Goal: Find specific page/section

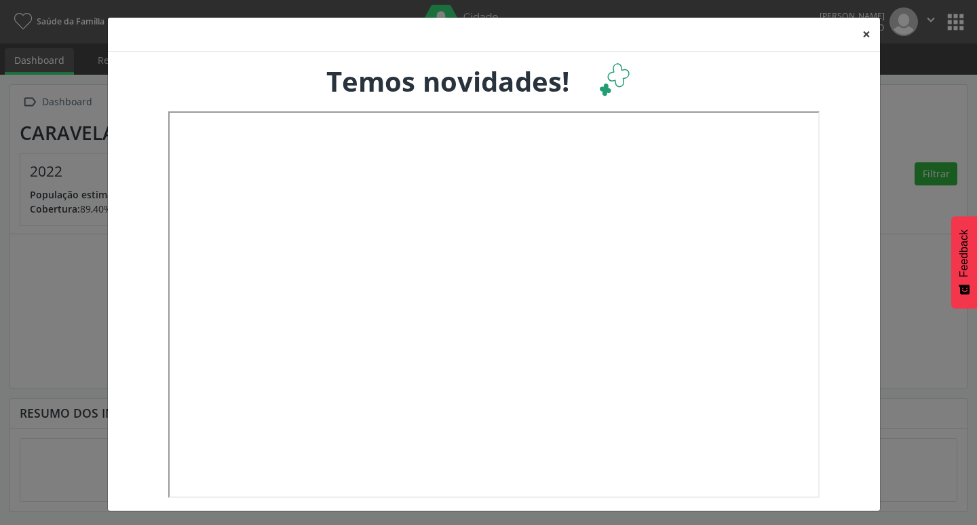
click at [856, 35] on button "×" at bounding box center [866, 34] width 27 height 33
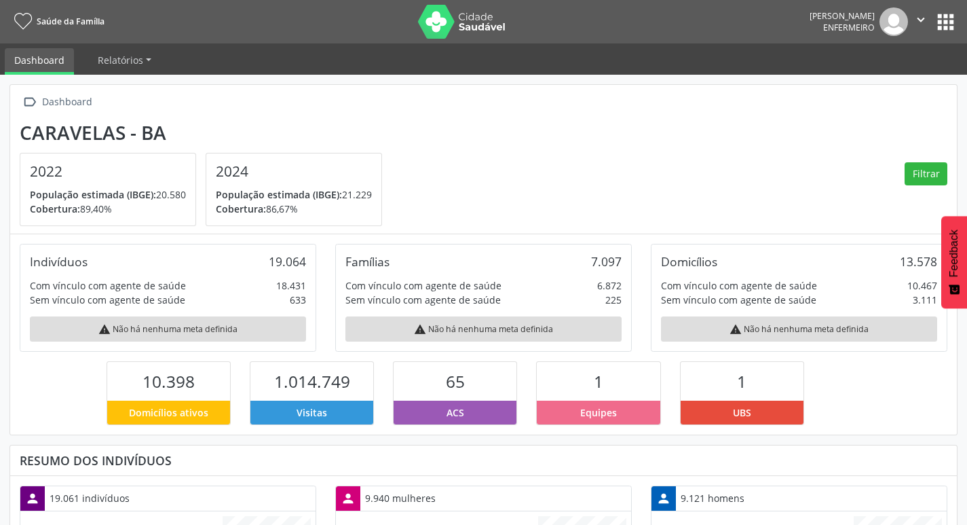
scroll to position [225, 316]
click at [948, 28] on button "apps" at bounding box center [946, 22] width 24 height 24
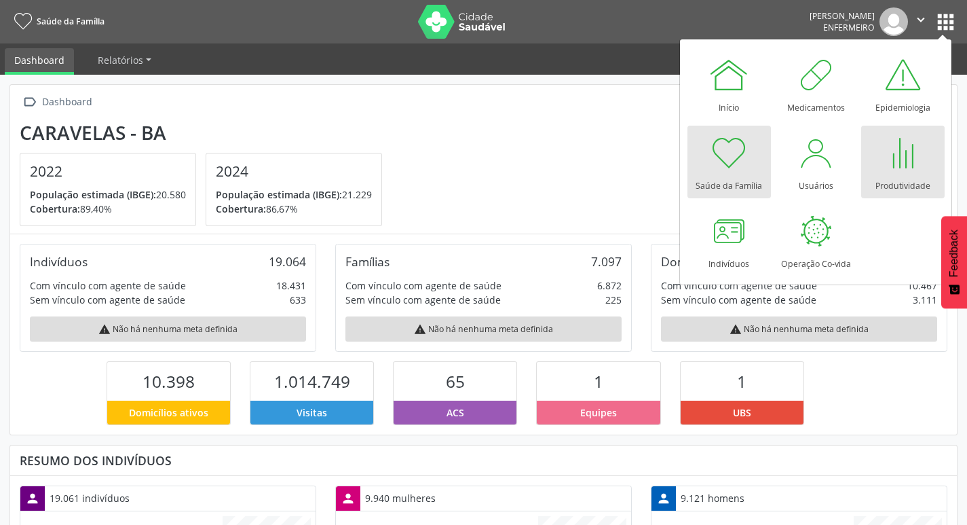
click at [882, 156] on div at bounding box center [902, 152] width 41 height 41
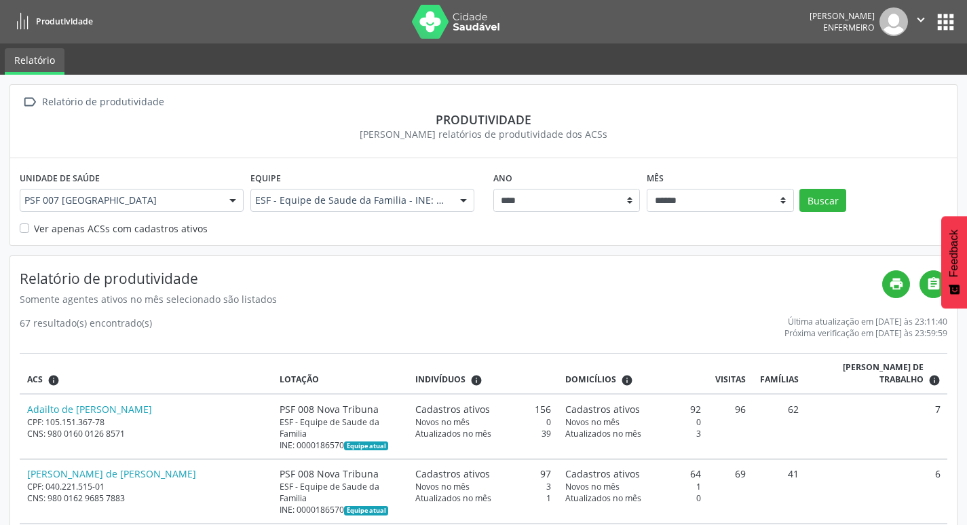
click at [33, 226] on div "Ver apenas ACSs com cadastros ativos" at bounding box center [484, 228] width 928 height 14
click at [34, 229] on label "Ver apenas ACSs com cadastros ativos" at bounding box center [121, 228] width 174 height 14
click at [814, 201] on button "Buscar" at bounding box center [822, 200] width 47 height 23
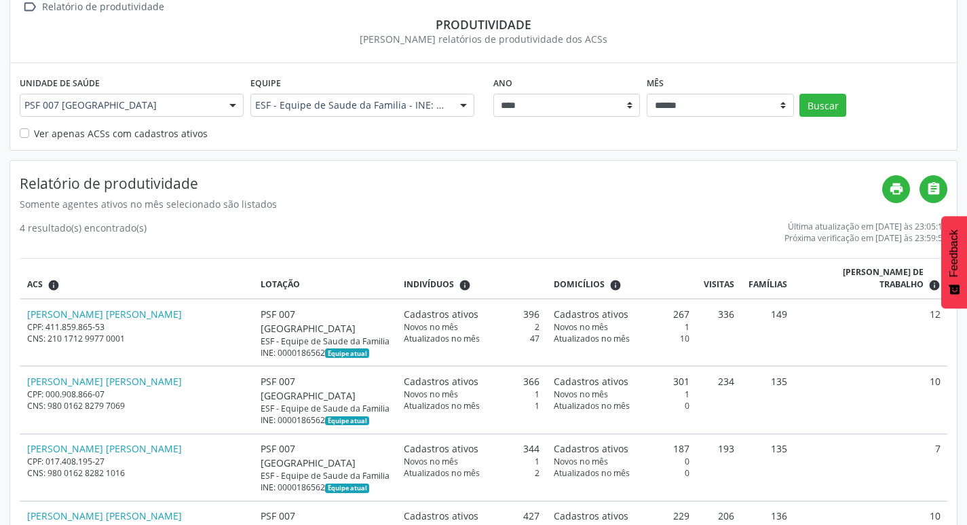
scroll to position [98, 0]
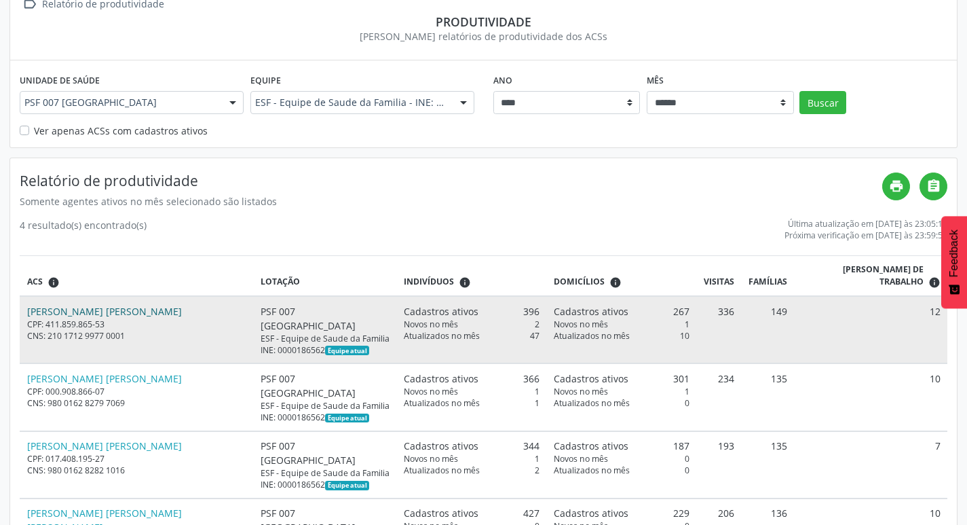
click at [54, 305] on link "[PERSON_NAME] [PERSON_NAME]" at bounding box center [104, 311] width 155 height 13
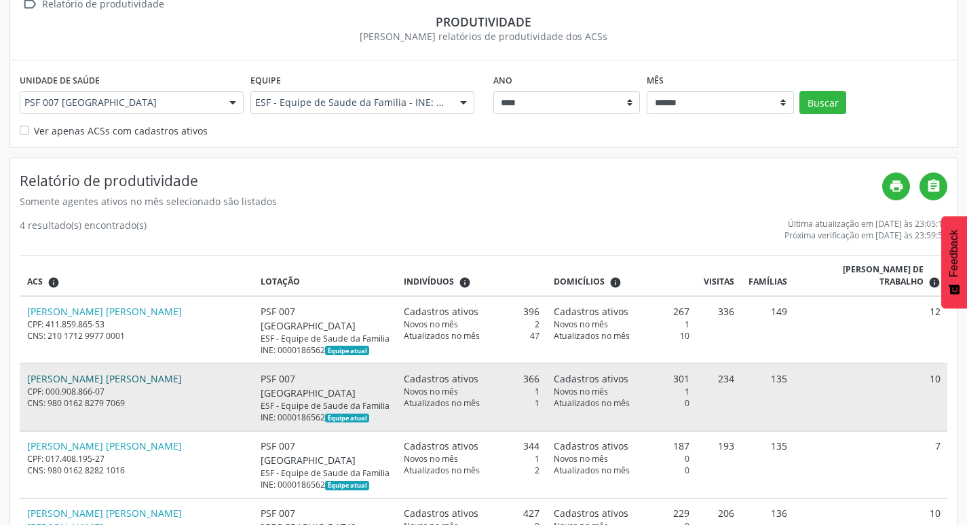
click at [137, 372] on link "[PERSON_NAME] [PERSON_NAME]" at bounding box center [104, 378] width 155 height 13
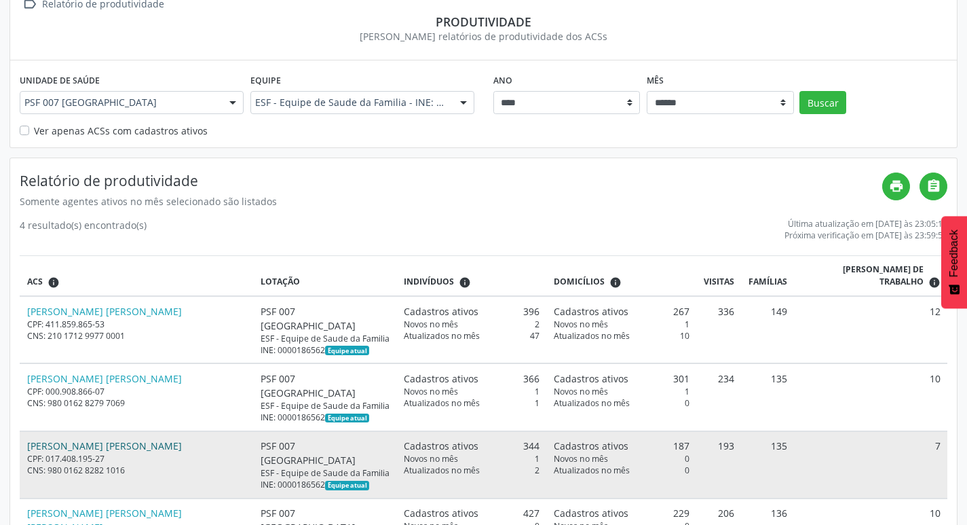
click at [94, 439] on link "[PERSON_NAME] [PERSON_NAME]" at bounding box center [104, 445] width 155 height 13
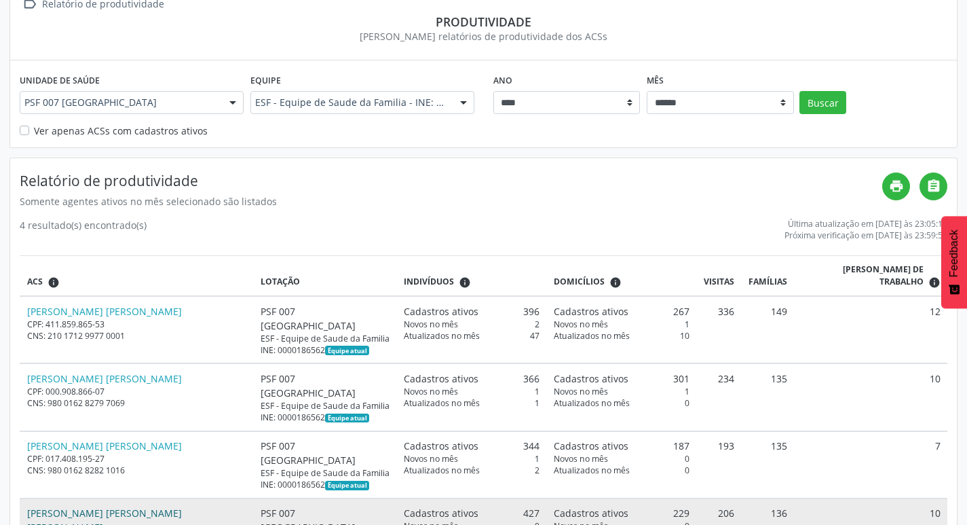
click at [94, 506] on link "[PERSON_NAME] [PERSON_NAME] [PERSON_NAME]" at bounding box center [104, 519] width 155 height 27
